Goal: Browse casually

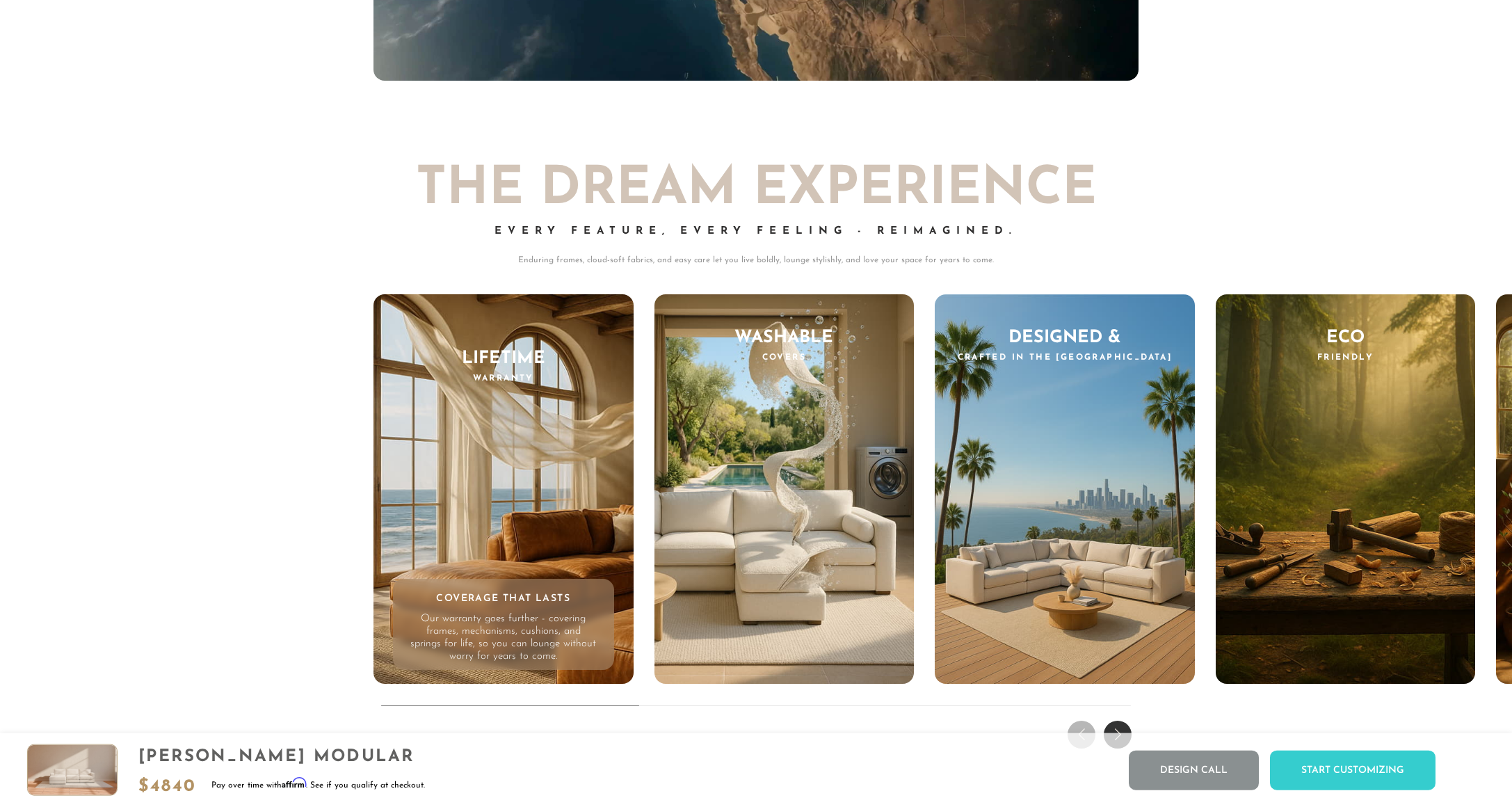
scroll to position [14409, 0]
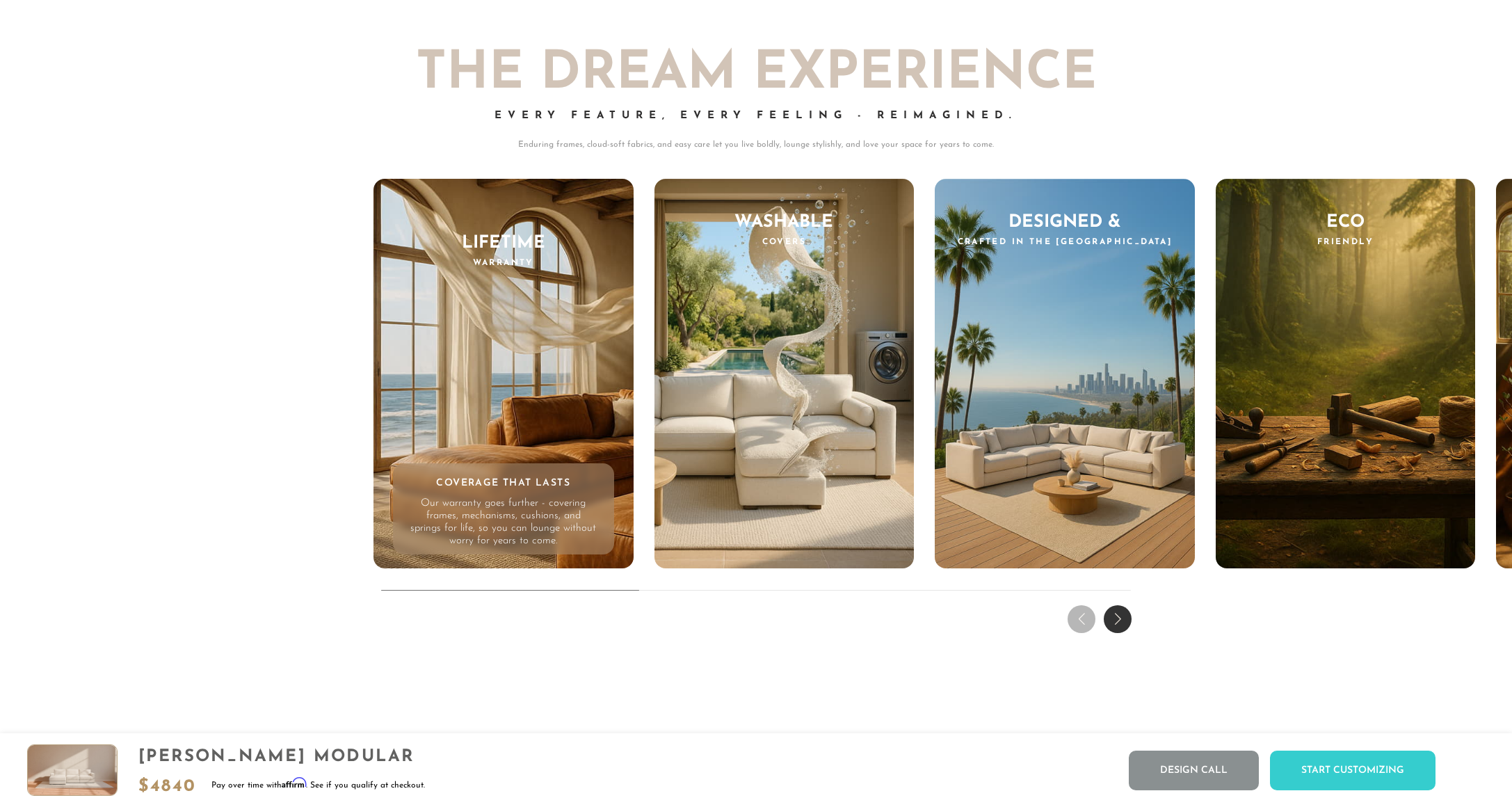
click at [893, 774] on div "[PERSON_NAME] Modular $ 4840 Pay over time with Affirm . See if you qualify at …" at bounding box center [756, 770] width 1512 height 74
drag, startPoint x: 557, startPoint y: 630, endPoint x: 584, endPoint y: 625, distance: 27.5
click at [572, 630] on div "THE DREAM EXPERIENCE Every Feature, Every Feeling - Reimagined. Enduring frames…" at bounding box center [756, 323] width 1512 height 631
drag, startPoint x: 584, startPoint y: 624, endPoint x: 603, endPoint y: 624, distance: 19.0
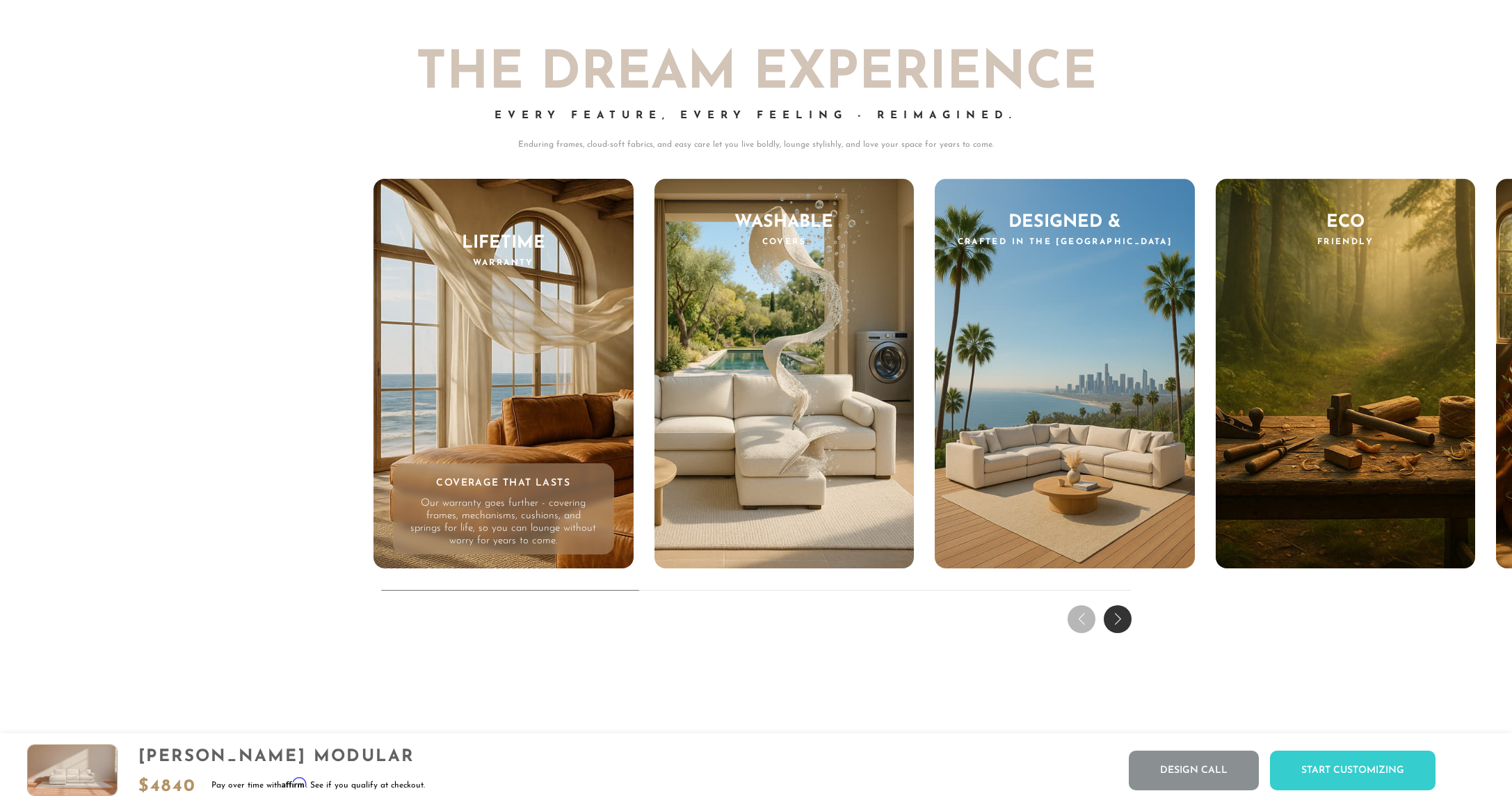
click at [603, 624] on div "THE DREAM EXPERIENCE Every Feature, Every Feeling - Reimagined. Enduring frames…" at bounding box center [756, 323] width 1512 height 631
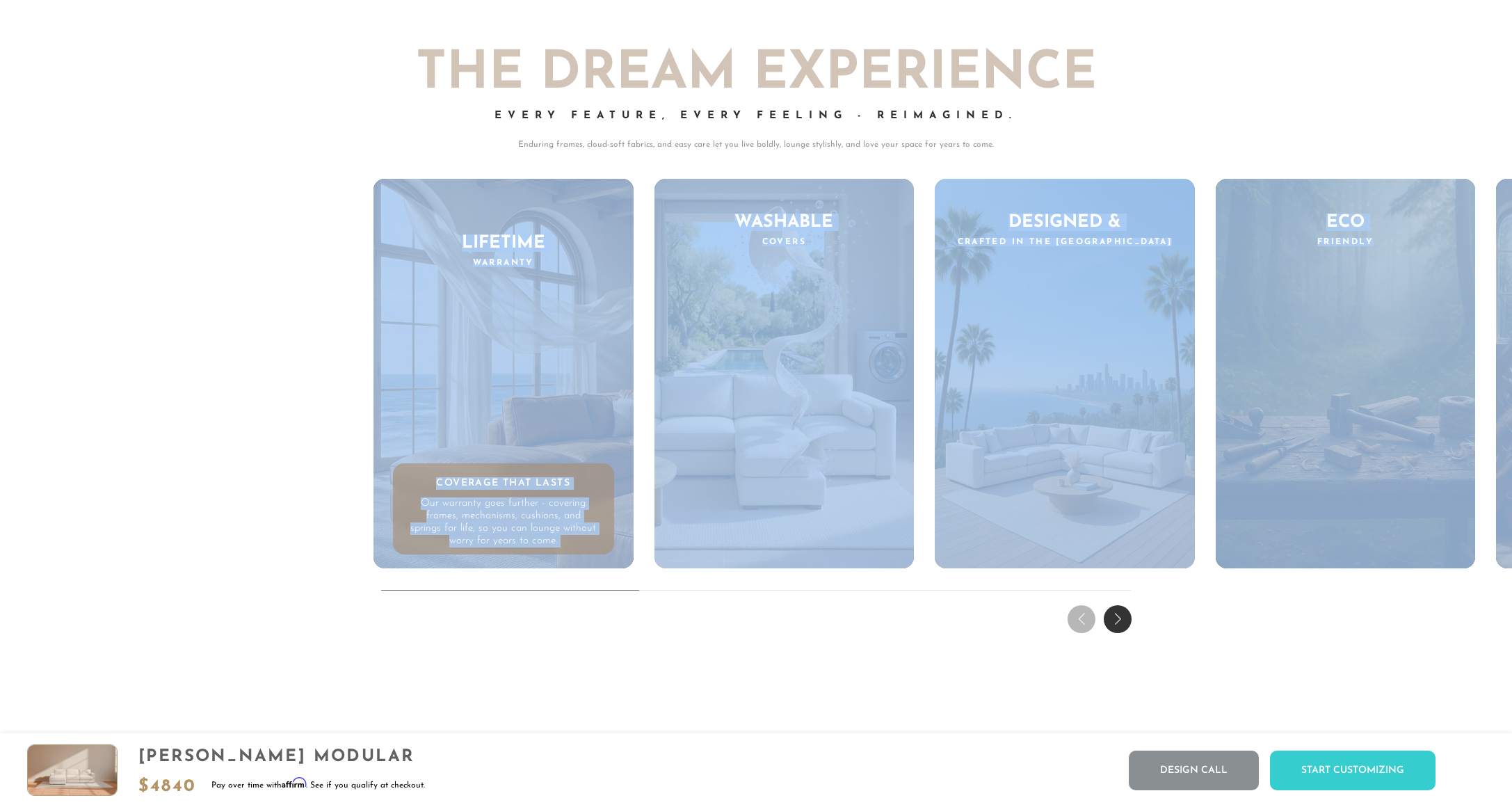
drag, startPoint x: 623, startPoint y: 628, endPoint x: 631, endPoint y: 628, distance: 8.0
click at [626, 628] on div "THE DREAM EXPERIENCE Every Feature, Every Feeling - Reimagined. Enduring frames…" at bounding box center [756, 323] width 1512 height 631
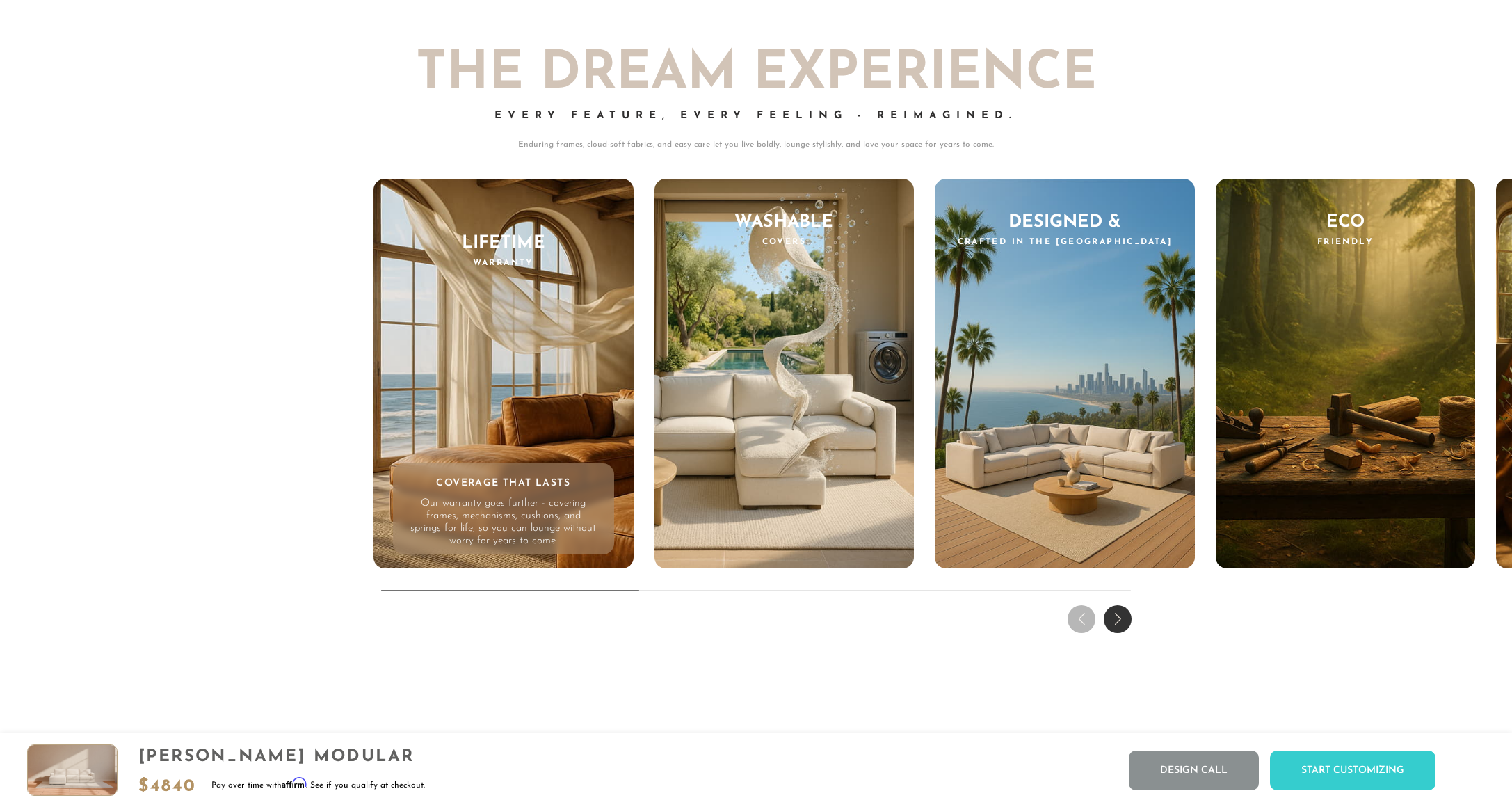
drag, startPoint x: 635, startPoint y: 628, endPoint x: 660, endPoint y: 629, distance: 25.0
click at [641, 629] on div "THE DREAM EXPERIENCE Every Feature, Every Feeling - Reimagined. Enduring frames…" at bounding box center [756, 323] width 1512 height 631
click at [660, 629] on div "THE DREAM EXPERIENCE Every Feature, Every Feeling - Reimagined. Enduring frames…" at bounding box center [756, 323] width 1512 height 631
drag, startPoint x: 694, startPoint y: 639, endPoint x: 744, endPoint y: 670, distance: 58.8
click at [695, 638] on div "THE DREAM EXPERIENCE Every Feature, Every Feeling - Reimagined. Enduring frames…" at bounding box center [756, 323] width 1512 height 631
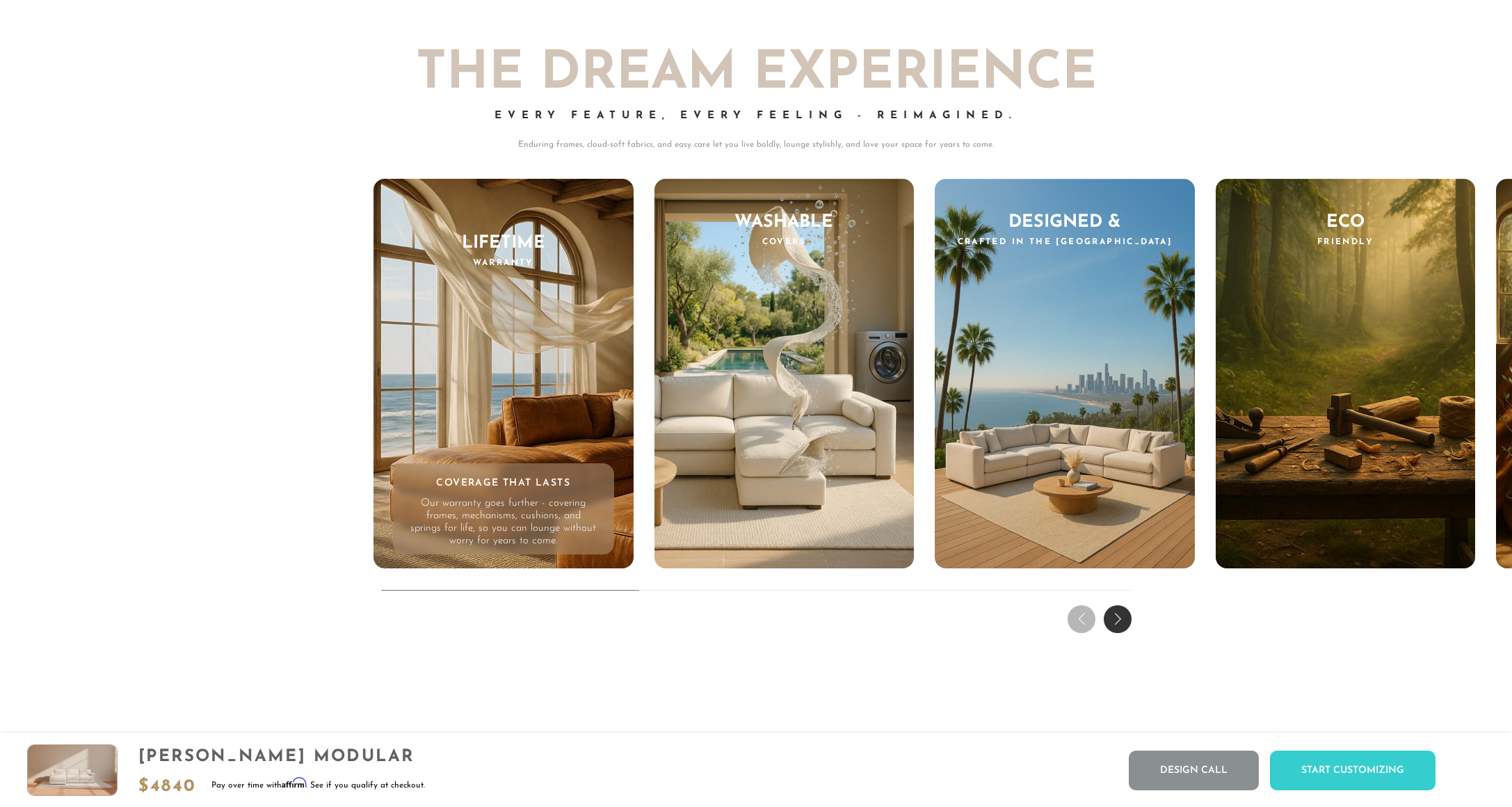
click at [102, 327] on div "THE DREAM EXPERIENCE Every Feature, Every Feeling - Reimagined. Enduring frames…" at bounding box center [756, 323] width 1512 height 631
click at [1133, 638] on div "THE DREAM EXPERIENCE Every Feature, Every Feeling - Reimagined. Enduring frames…" at bounding box center [756, 323] width 1512 height 631
click at [1119, 633] on div "Next slide" at bounding box center [1118, 620] width 28 height 28
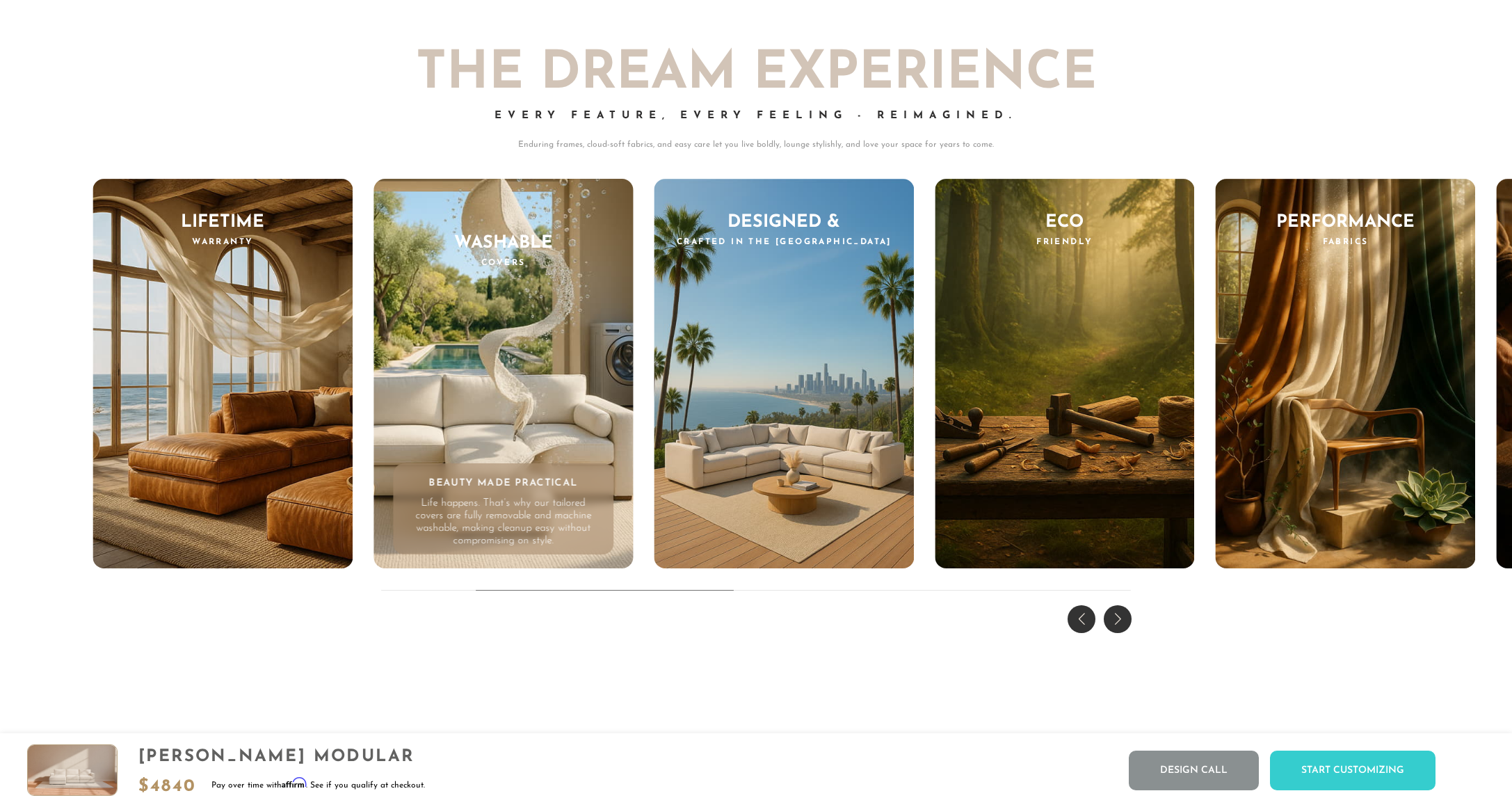
click at [1119, 633] on div "Next slide" at bounding box center [1118, 620] width 28 height 28
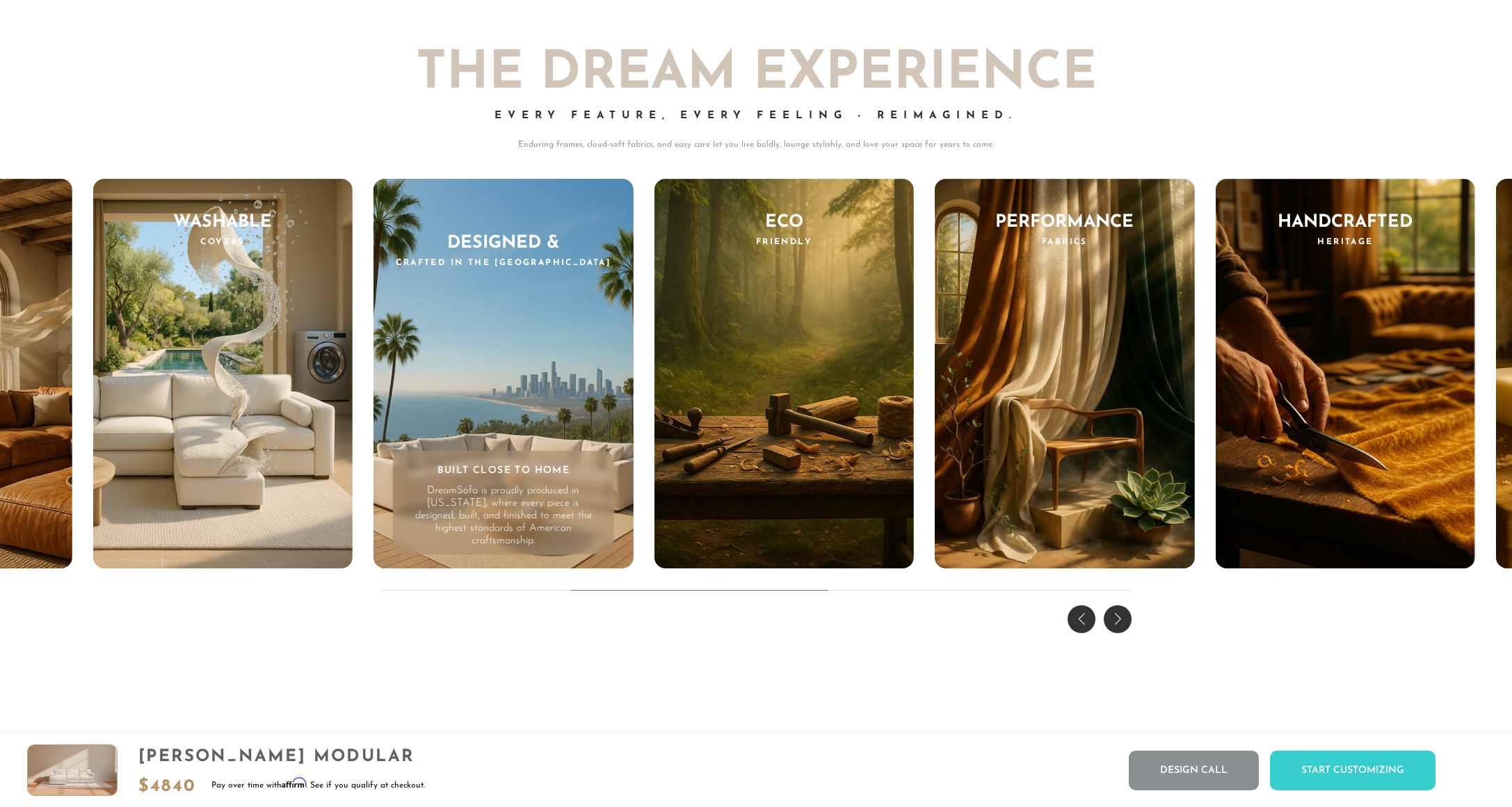
click at [1119, 633] on div "Next slide" at bounding box center [1118, 620] width 28 height 28
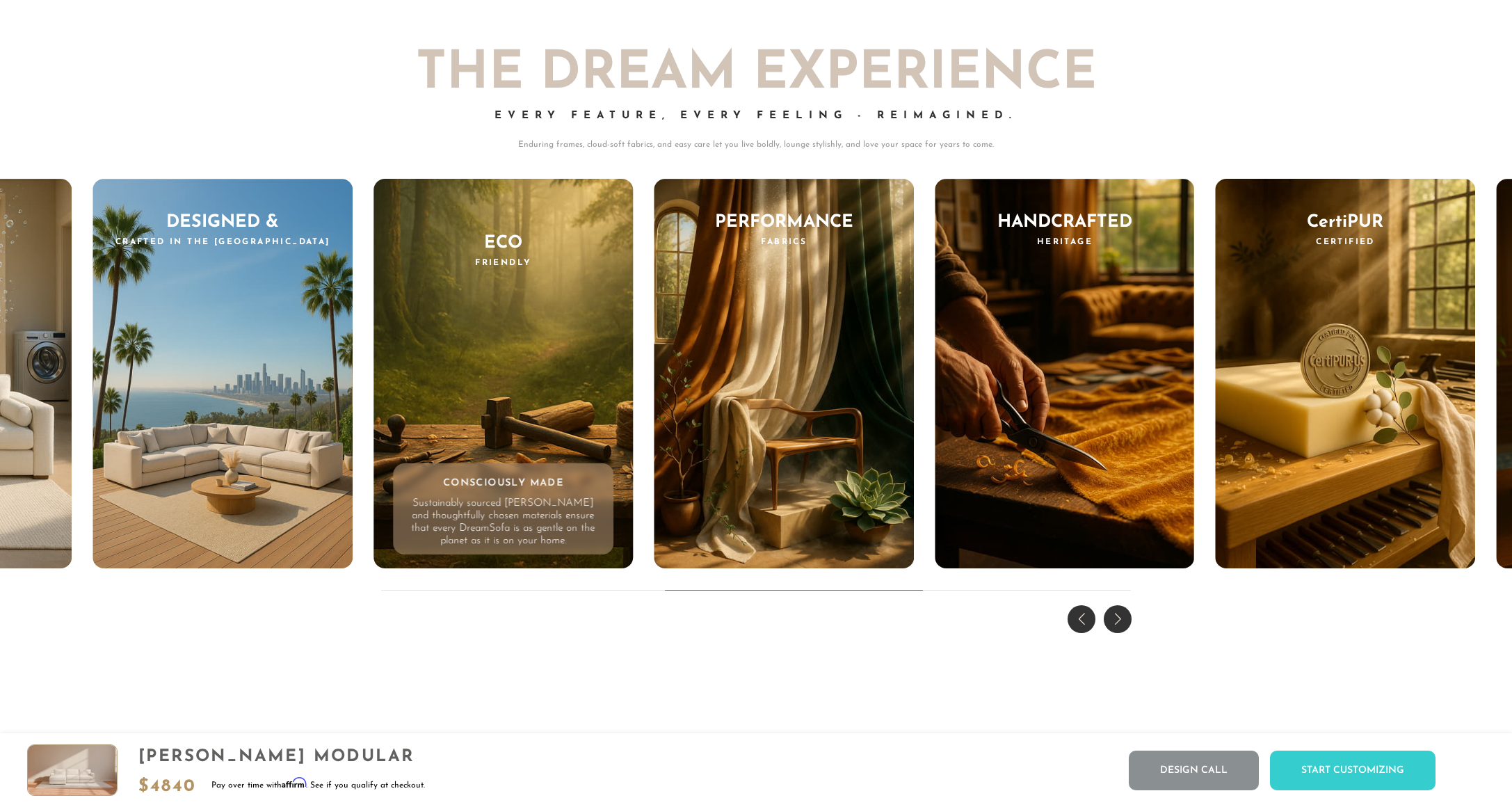
click at [1119, 633] on div "Next slide" at bounding box center [1118, 620] width 28 height 28
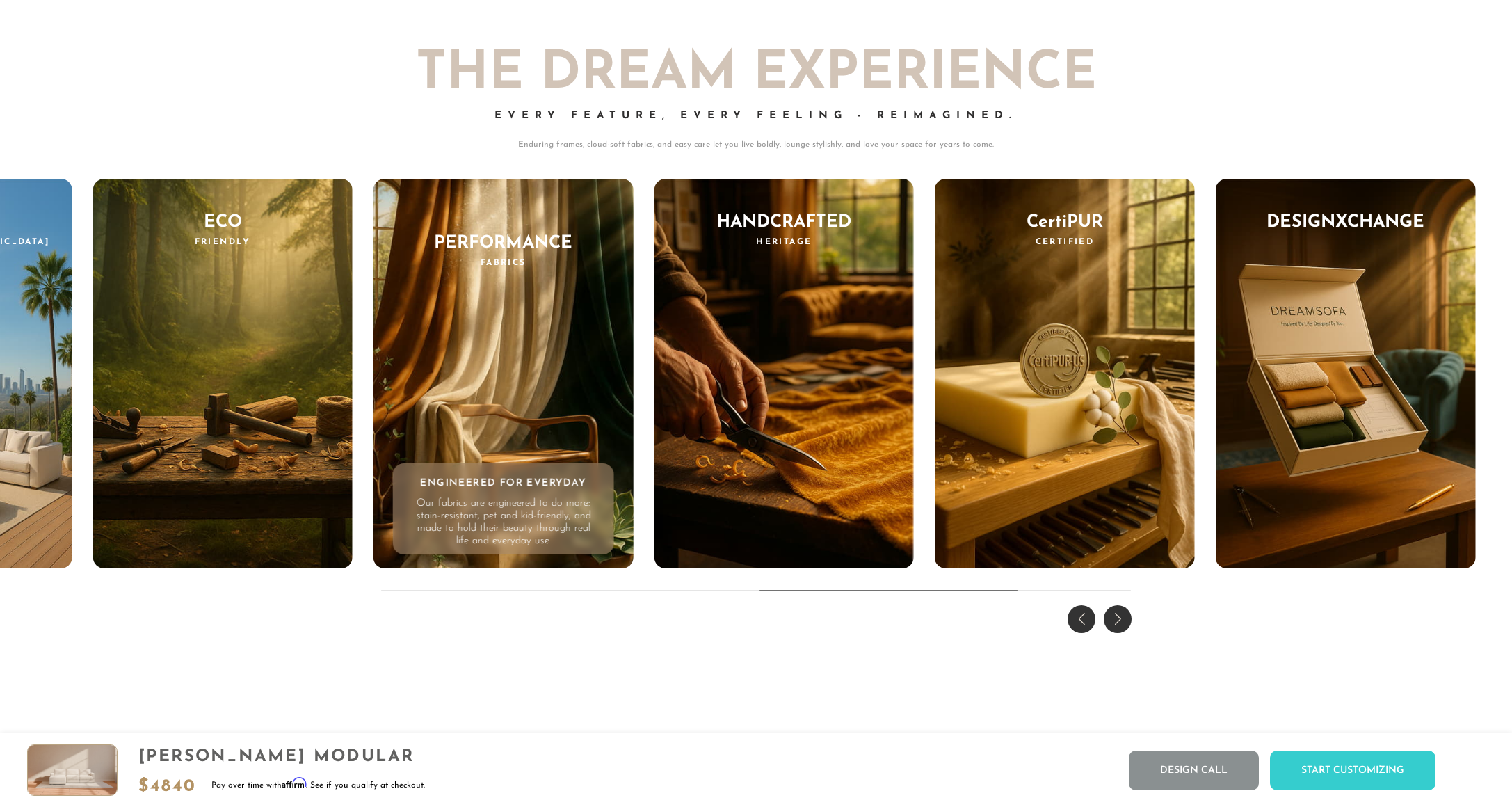
click at [1119, 633] on div "Next slide" at bounding box center [1118, 620] width 28 height 28
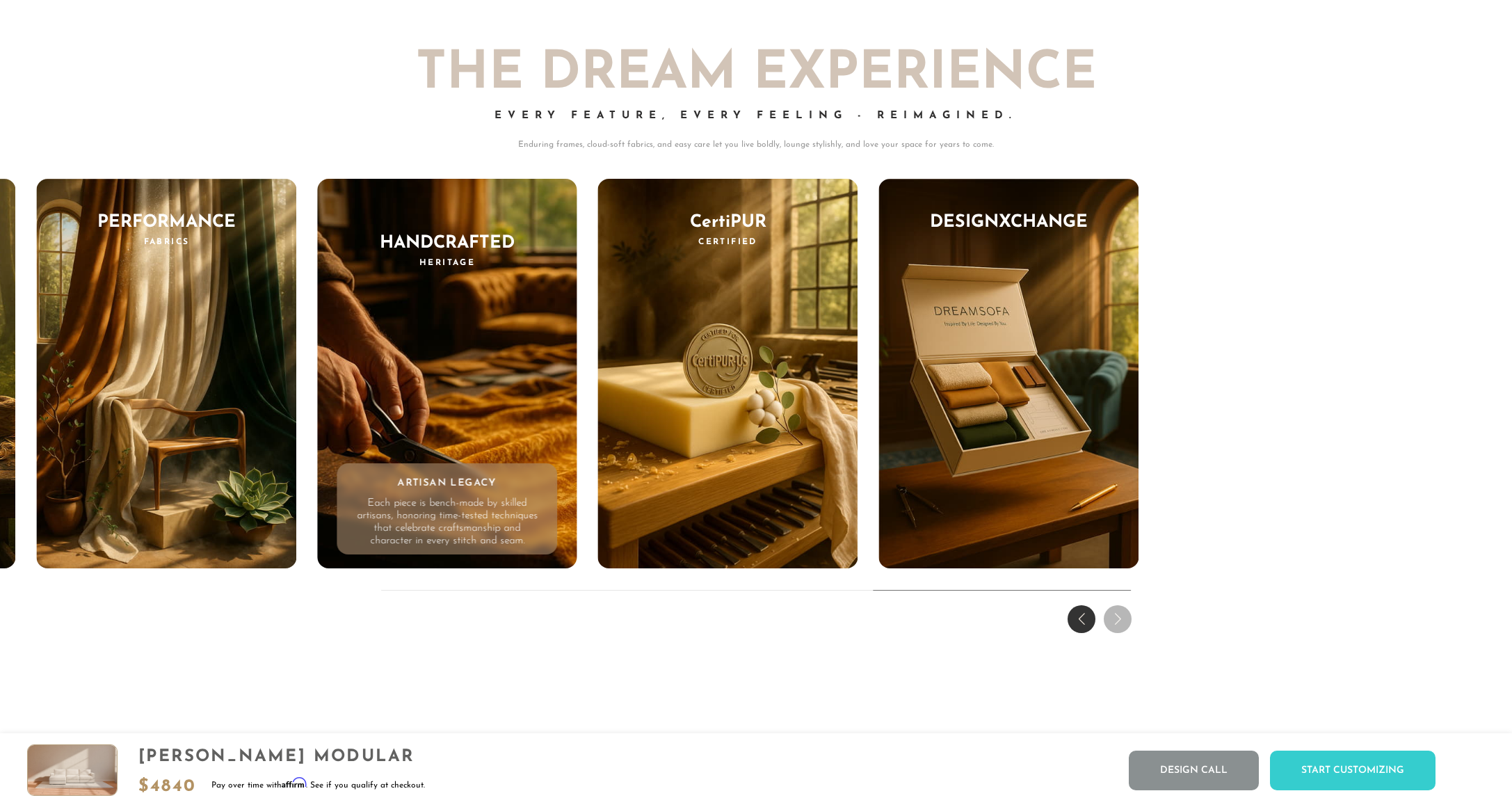
click at [1119, 638] on div "THE DREAM EXPERIENCE Every Feature, Every Feeling - Reimagined. Enduring frames…" at bounding box center [756, 323] width 1512 height 631
click at [1082, 633] on div "Previous slide" at bounding box center [1082, 620] width 28 height 28
click at [1081, 633] on div "Previous slide" at bounding box center [1082, 620] width 28 height 28
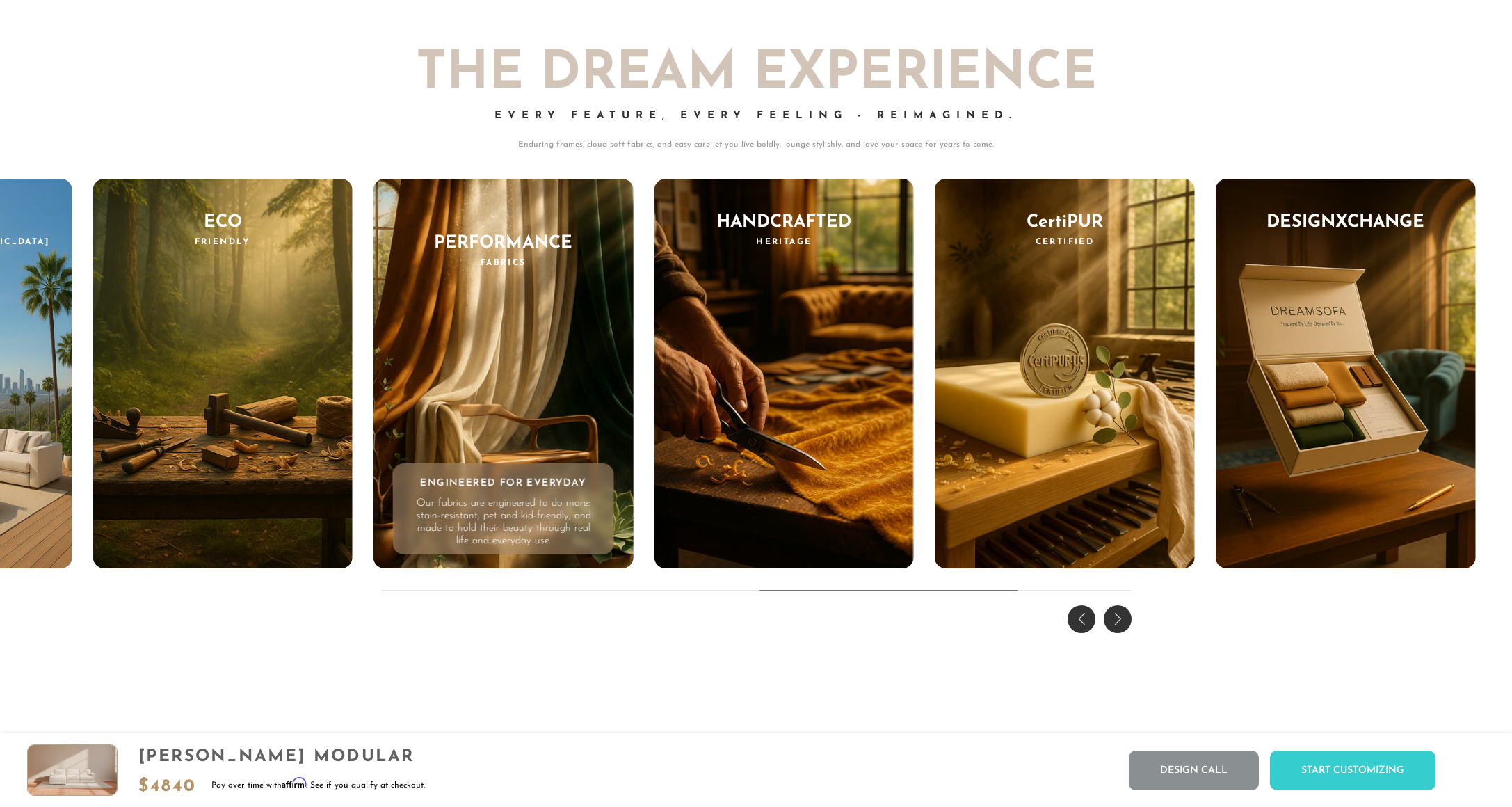
click at [1081, 633] on div "Previous slide" at bounding box center [1082, 620] width 28 height 28
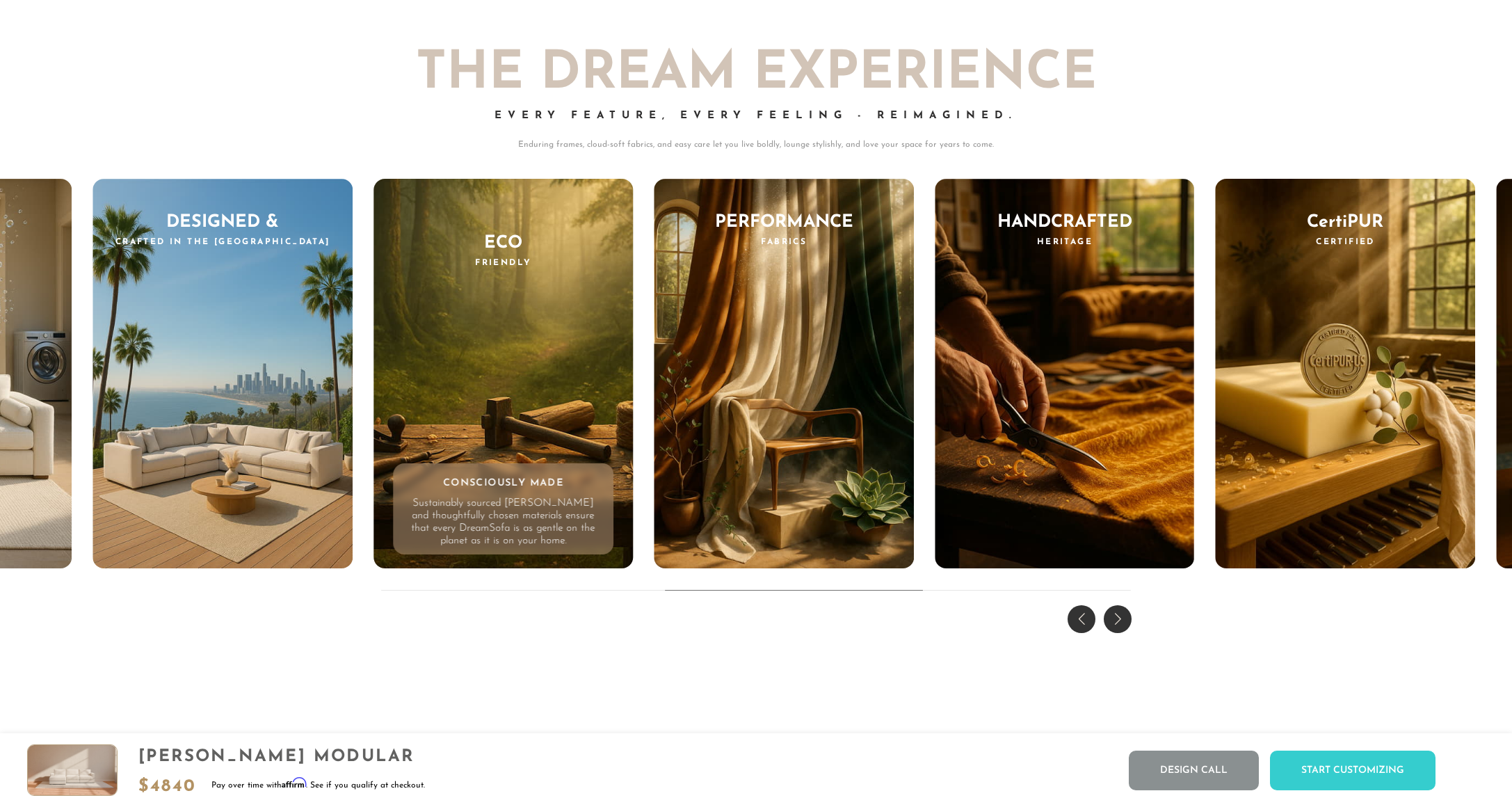
click at [1081, 633] on div "Previous slide" at bounding box center [1082, 620] width 28 height 28
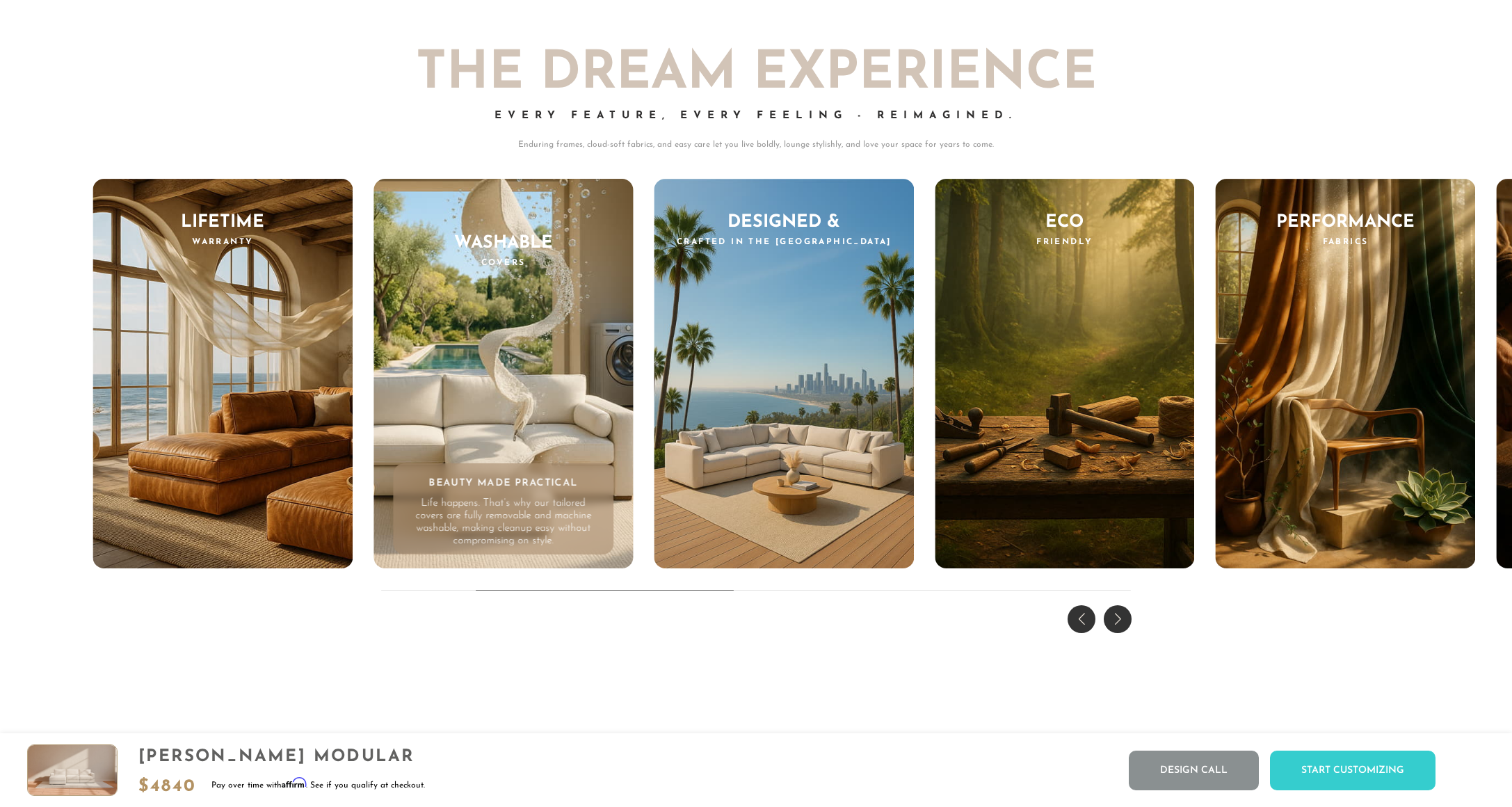
click at [1081, 633] on div "Previous slide" at bounding box center [1082, 620] width 28 height 28
click at [1081, 638] on div "THE DREAM EXPERIENCE Every Feature, Every Feeling - Reimagined. Enduring frames…" at bounding box center [756, 323] width 1512 height 631
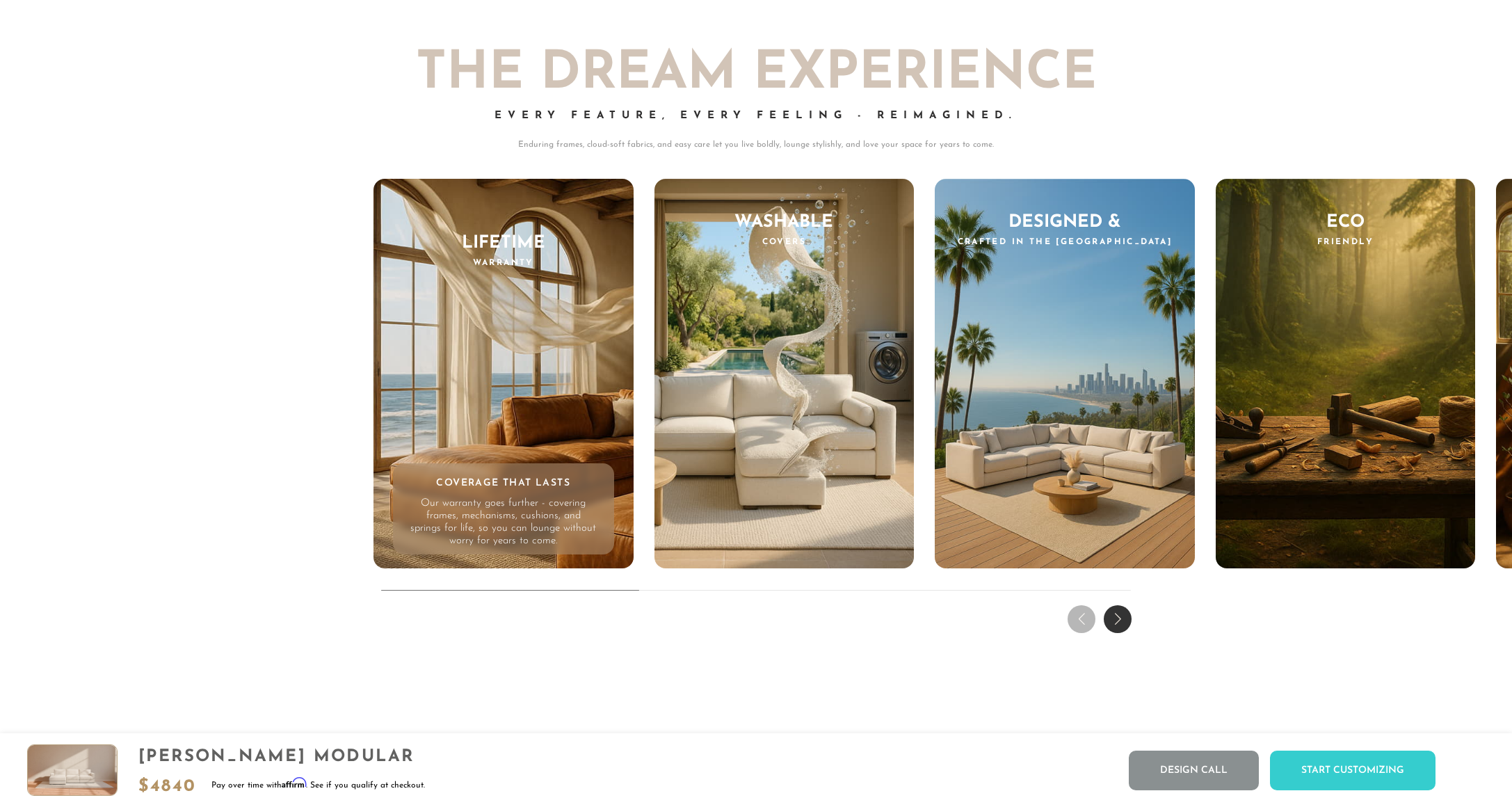
click at [1081, 638] on div "THE DREAM EXPERIENCE Every Feature, Every Feeling - Reimagined. Enduring frames…" at bounding box center [756, 323] width 1512 height 631
click at [1117, 633] on div "Next slide" at bounding box center [1118, 620] width 28 height 28
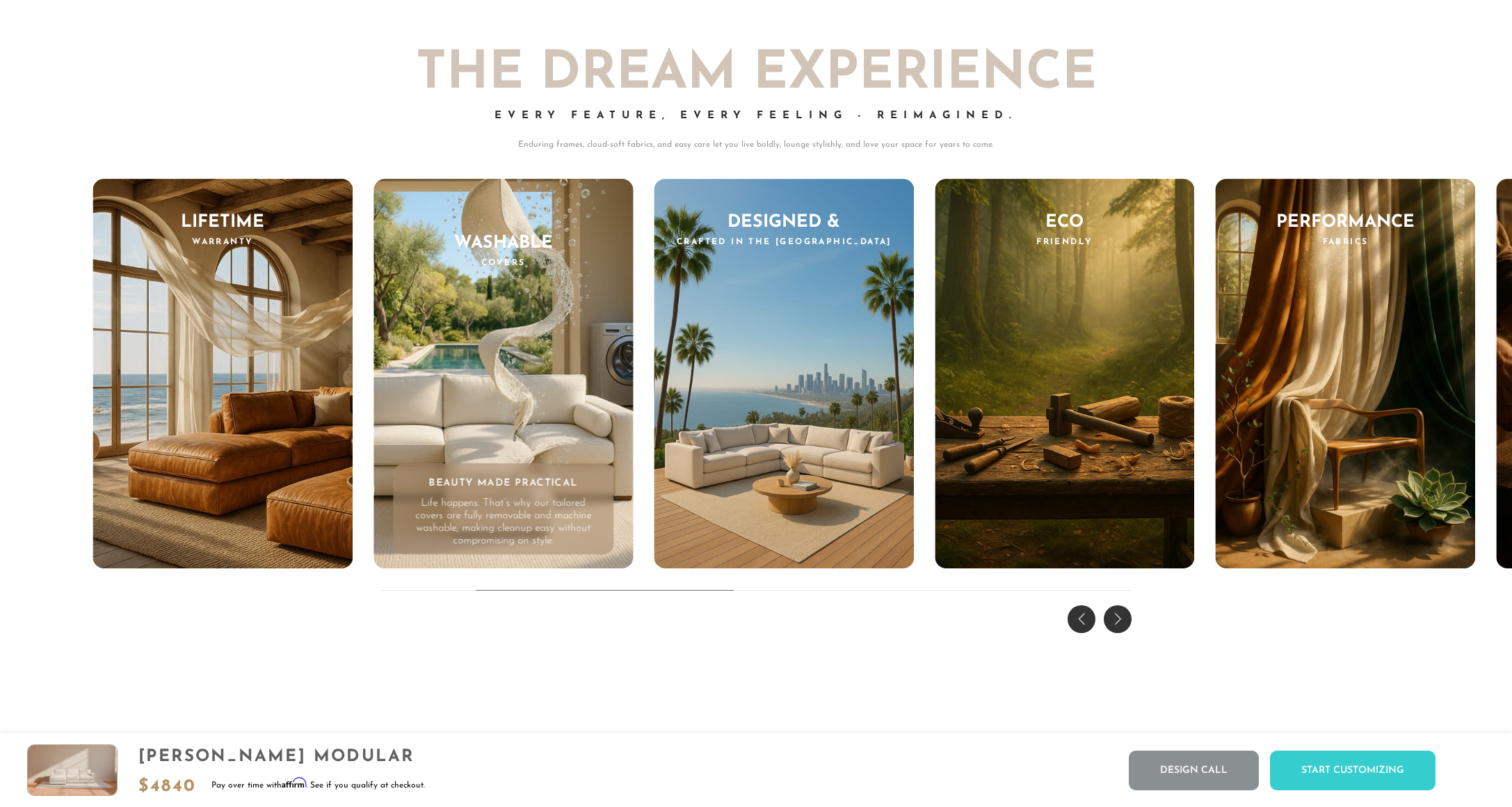
click at [1076, 633] on div "Previous slide" at bounding box center [1082, 620] width 28 height 28
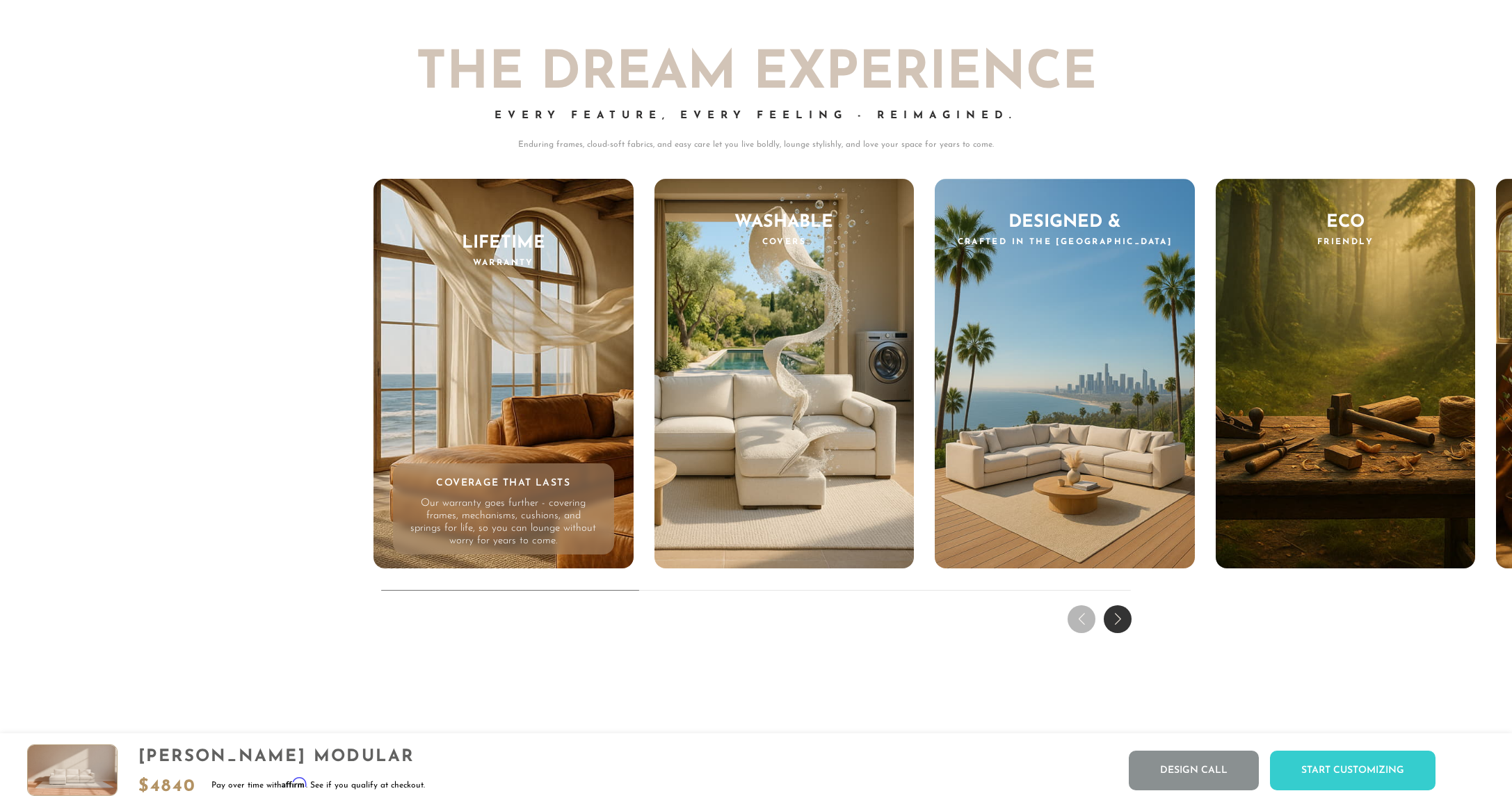
click at [1076, 638] on div "THE DREAM EXPERIENCE Every Feature, Every Feeling - Reimagined. Enduring frames…" at bounding box center [756, 323] width 1512 height 631
click at [1130, 633] on div "Next slide" at bounding box center [1118, 620] width 28 height 28
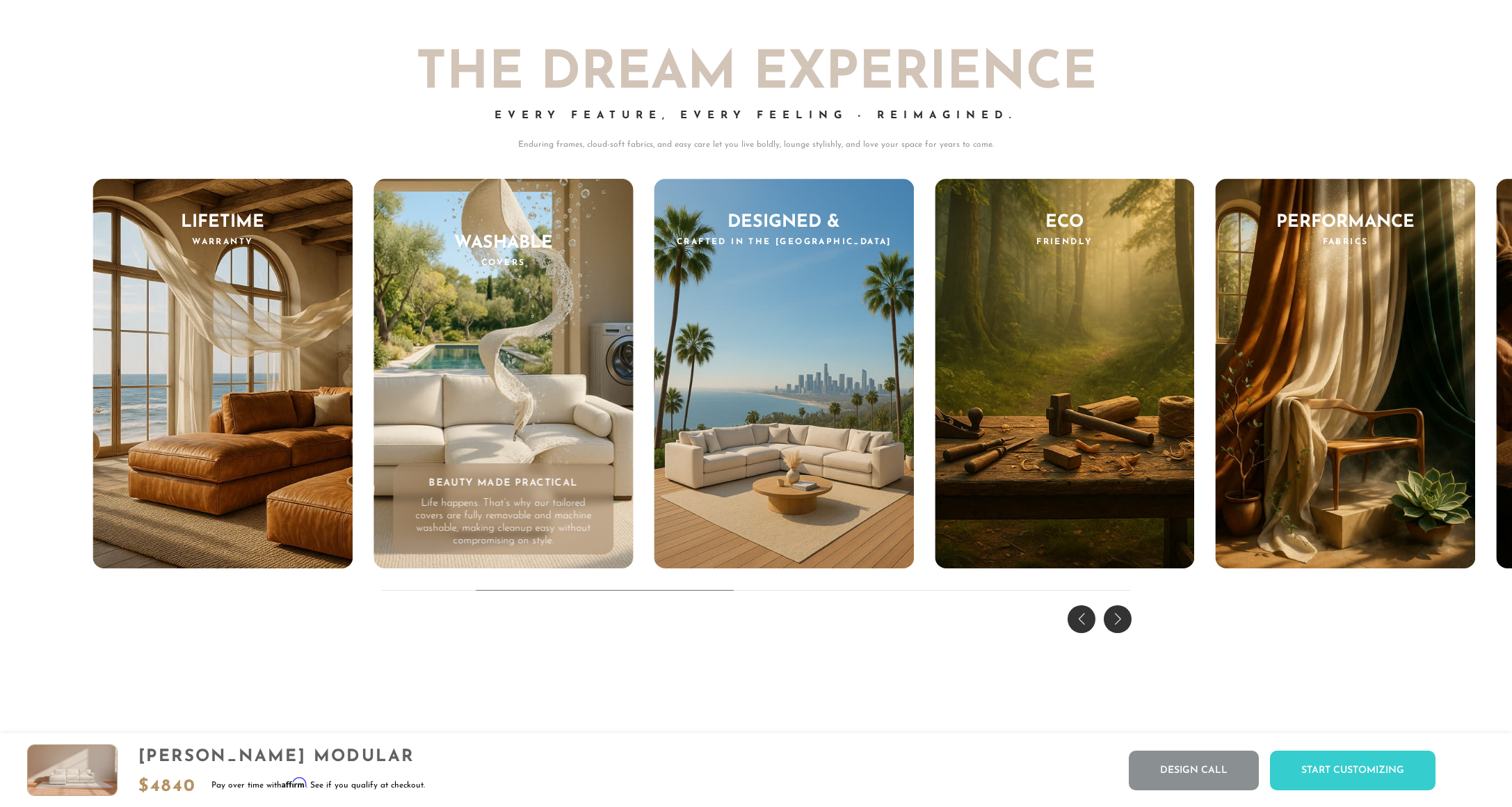
click at [1082, 633] on div "Previous slide" at bounding box center [1082, 620] width 28 height 28
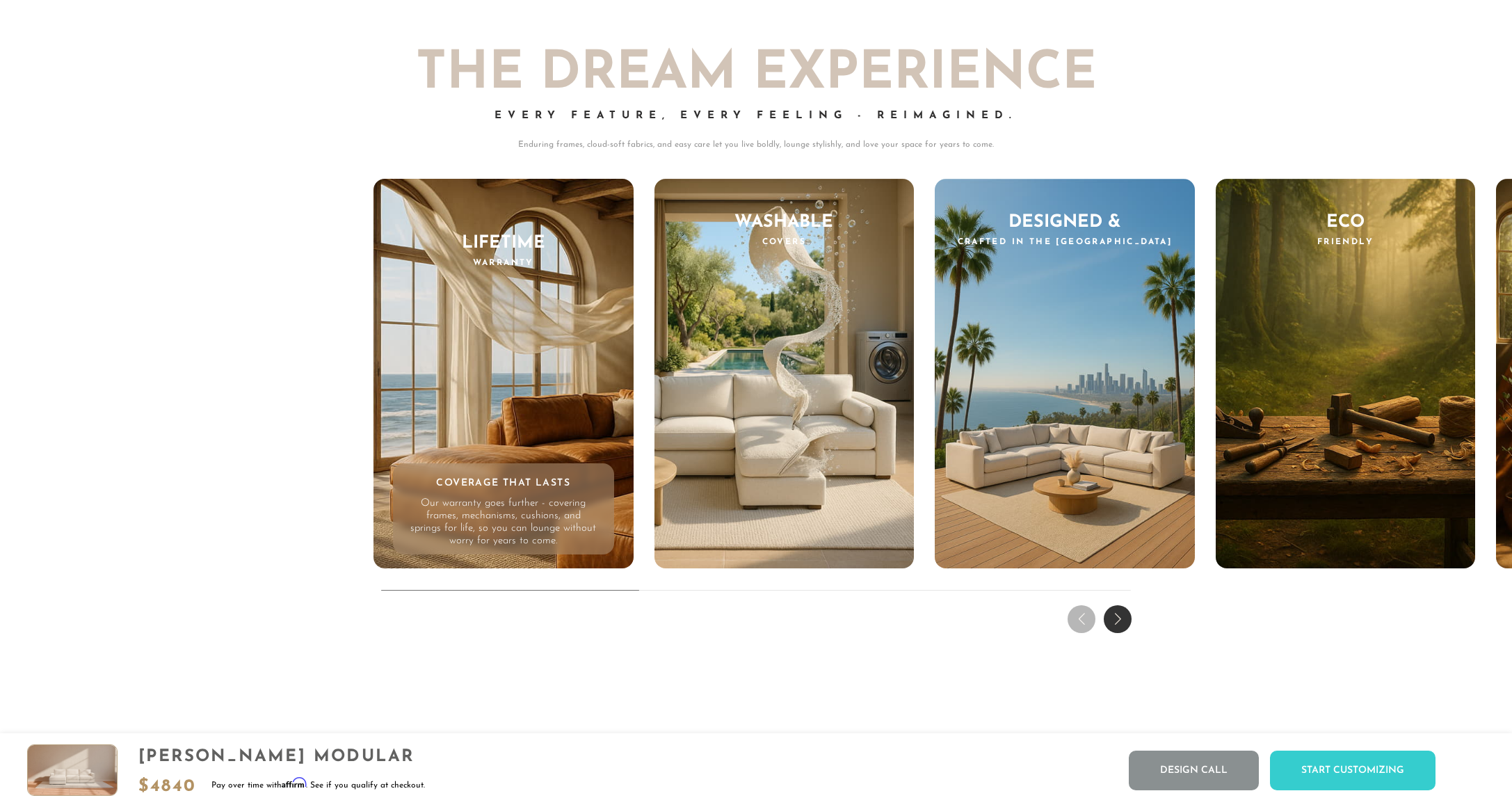
click at [109, 533] on div "THE DREAM EXPERIENCE Every Feature, Every Feeling - Reimagined. Enduring frames…" at bounding box center [756, 323] width 1512 height 631
click at [188, 473] on div "THE DREAM EXPERIENCE Every Feature, Every Feeling - Reimagined. Enduring frames…" at bounding box center [756, 323] width 1512 height 631
click at [1261, 638] on div "THE DREAM EXPERIENCE Every Feature, Every Feeling - Reimagined. Enduring frames…" at bounding box center [756, 323] width 1512 height 631
